Goal: Navigation & Orientation: Find specific page/section

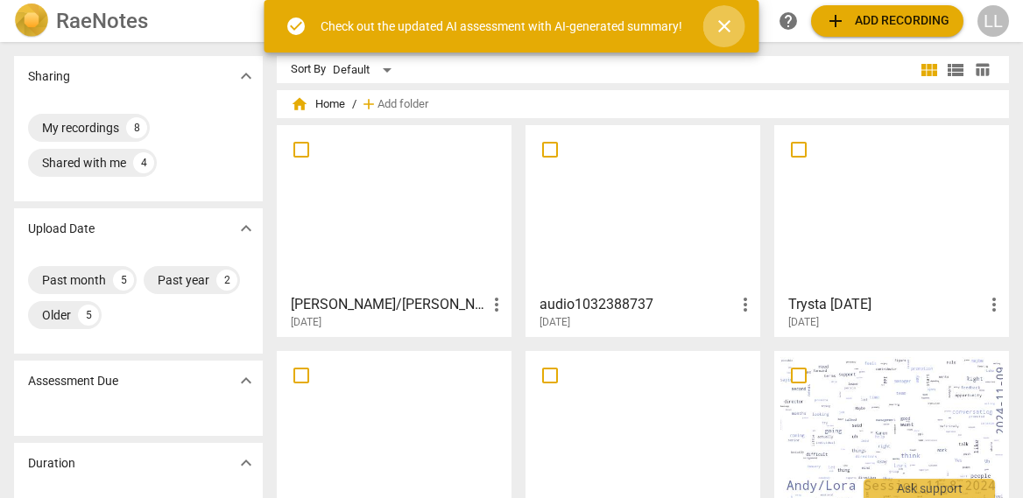
click at [718, 23] on span "close" at bounding box center [724, 26] width 21 height 21
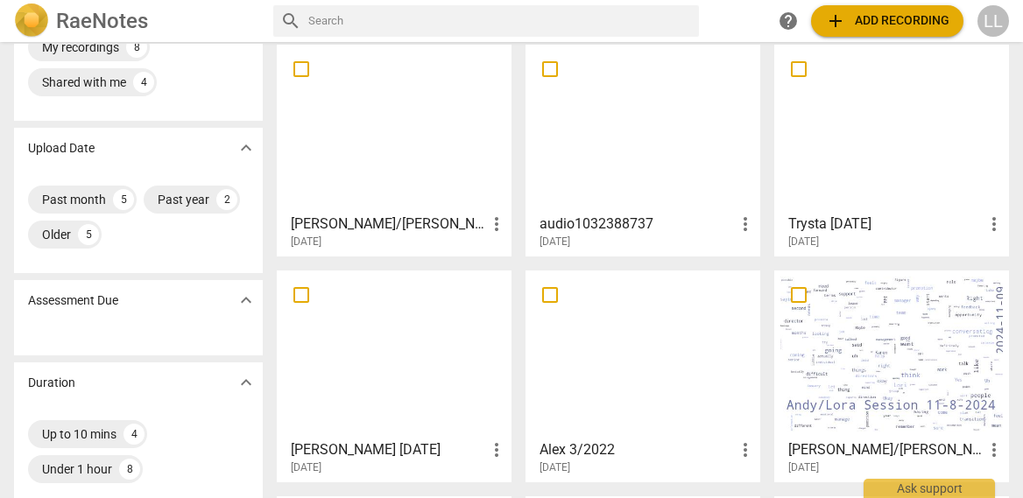
scroll to position [84, 0]
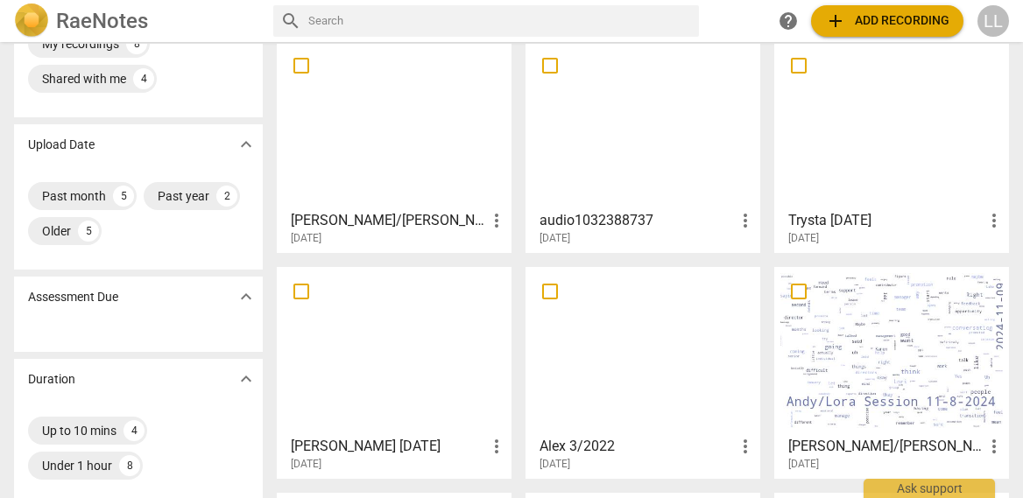
click at [609, 355] on div at bounding box center [642, 350] width 222 height 155
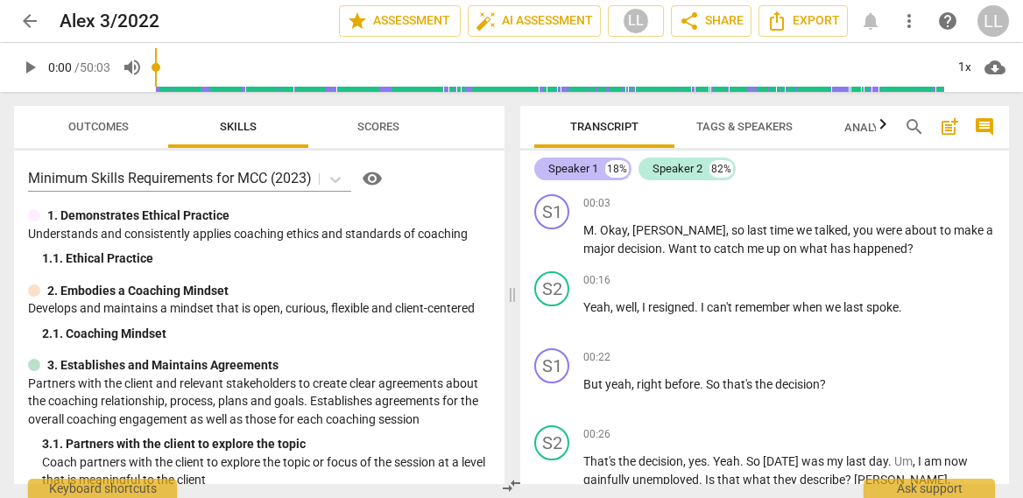
click at [578, 166] on div "Speaker 1" at bounding box center [573, 169] width 50 height 18
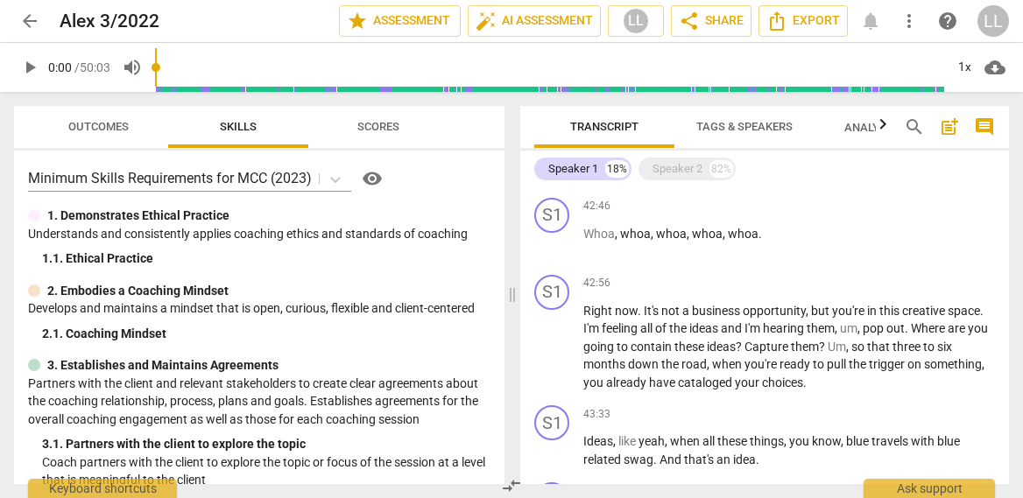
scroll to position [3834, 0]
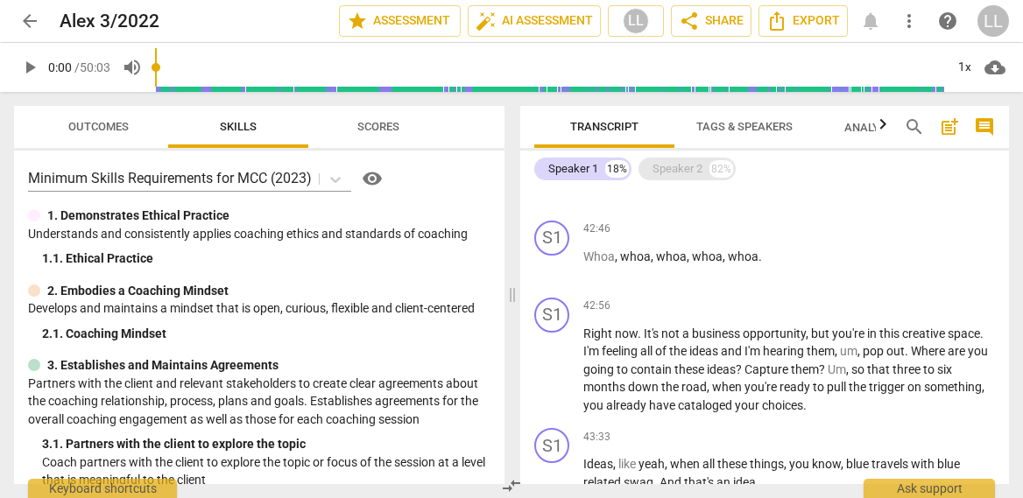
click at [669, 168] on div "Speaker 2" at bounding box center [677, 169] width 50 height 18
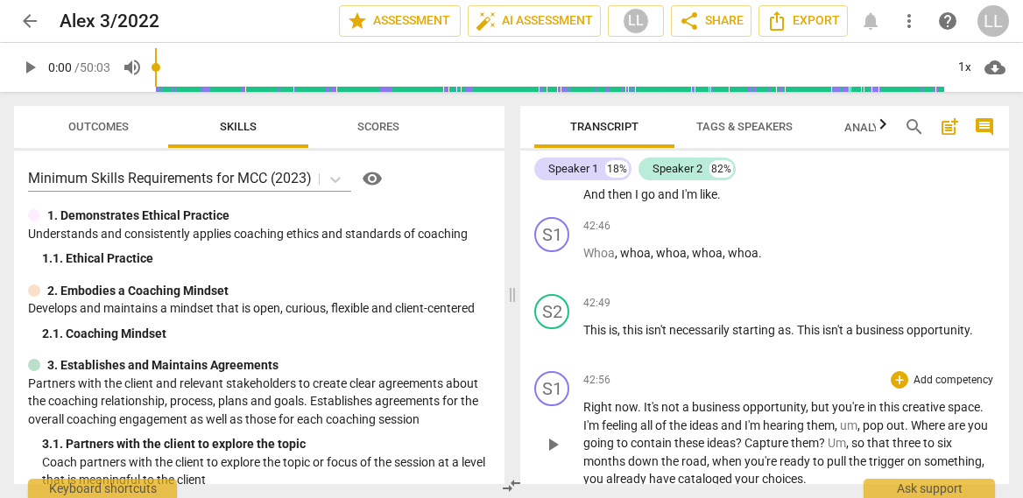
scroll to position [12387, 0]
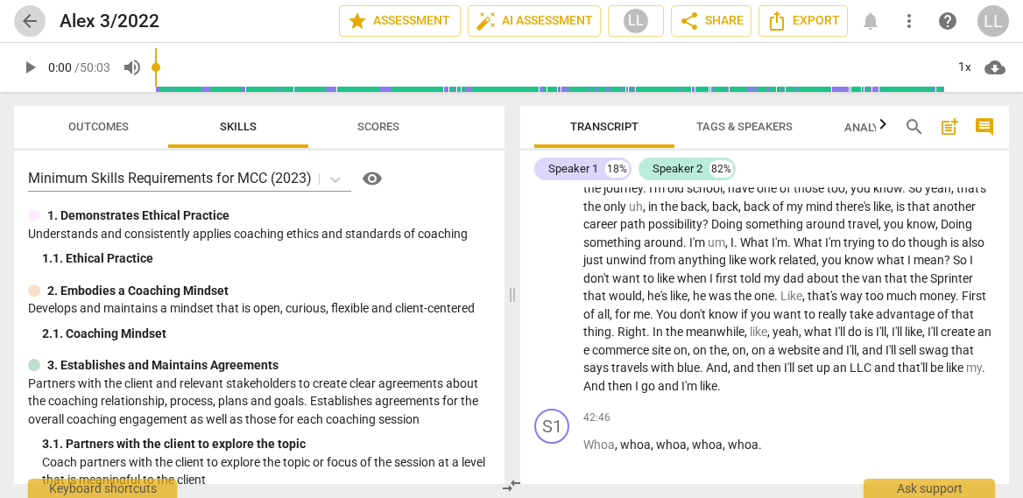
click at [28, 19] on span "arrow_back" at bounding box center [29, 21] width 21 height 21
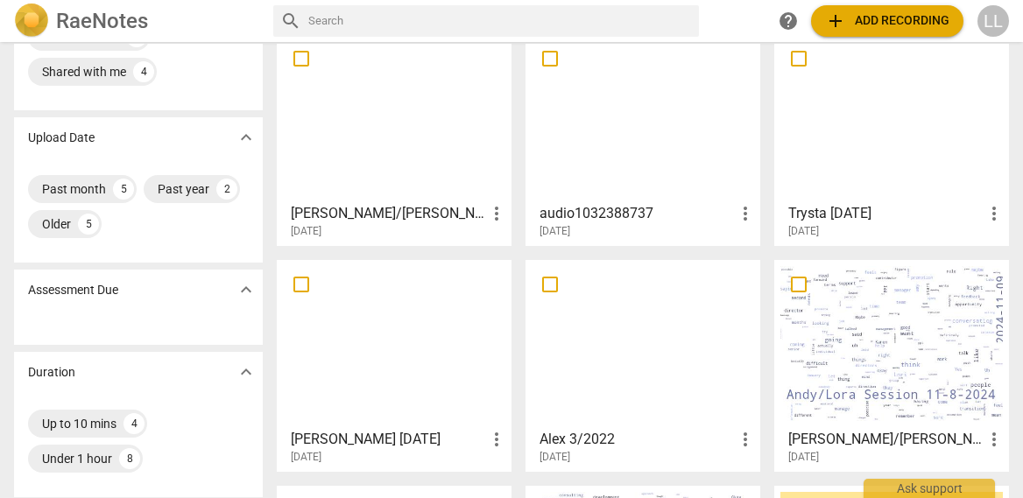
scroll to position [95, 0]
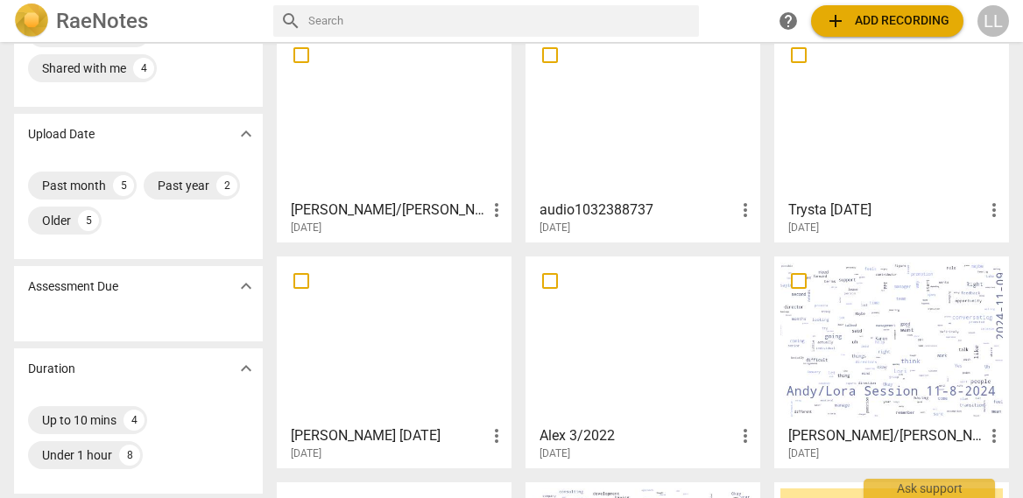
click at [401, 381] on div at bounding box center [394, 340] width 222 height 155
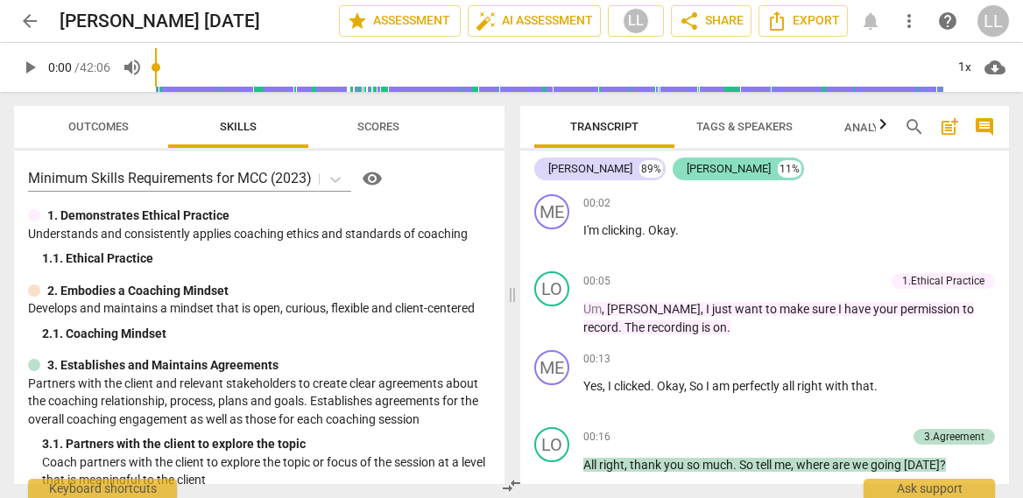
click at [686, 166] on div "[PERSON_NAME]" at bounding box center [728, 169] width 84 height 18
